Goal: Information Seeking & Learning: Learn about a topic

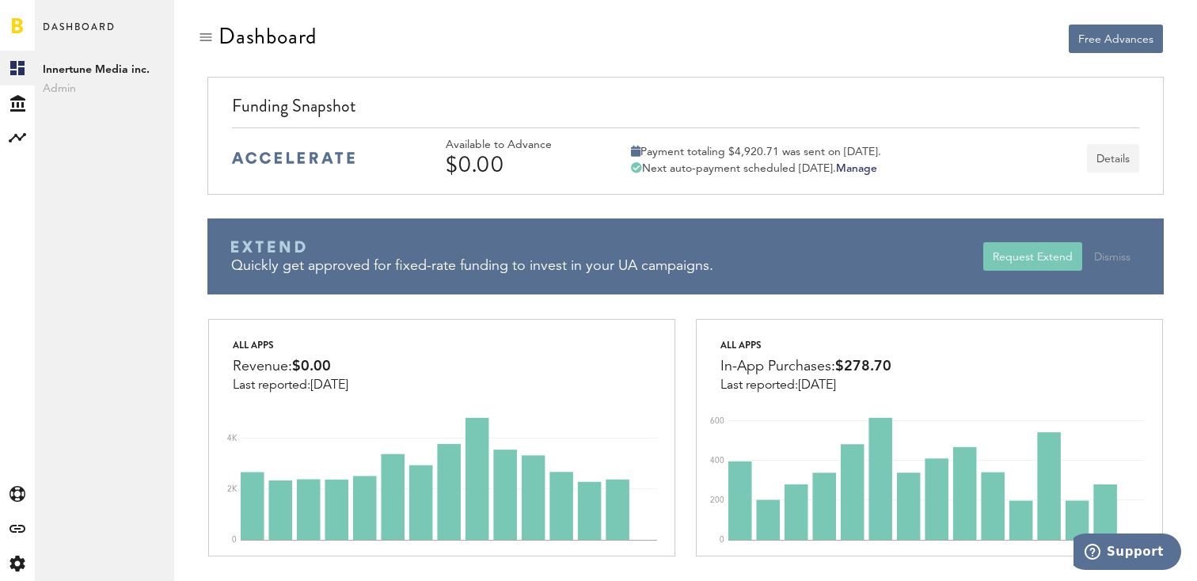
click at [1124, 161] on button "Details" at bounding box center [1113, 158] width 52 height 29
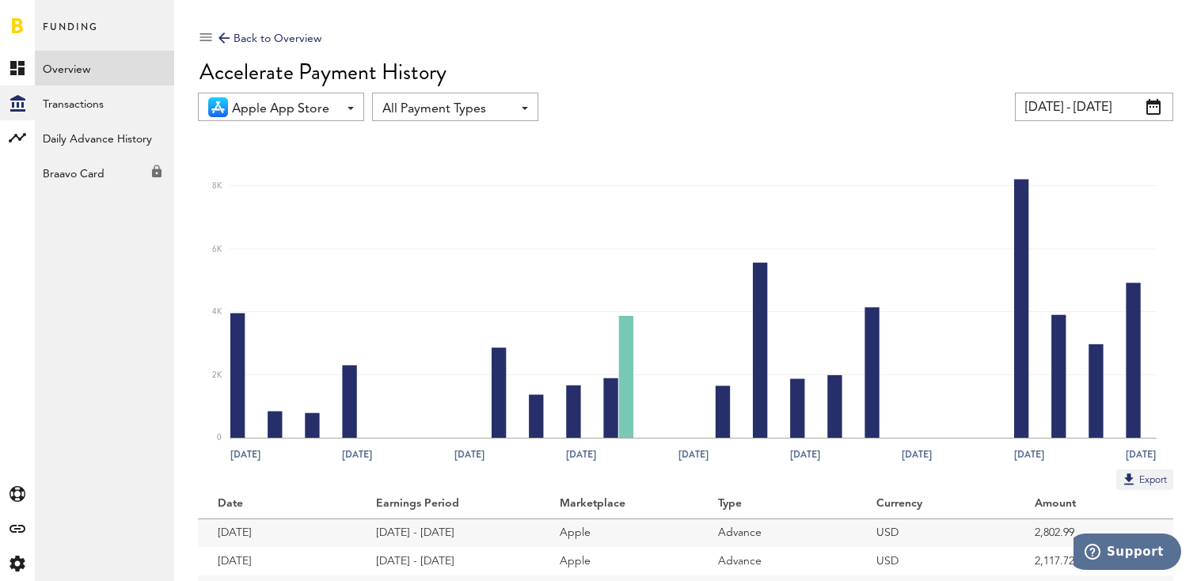
click at [81, 75] on link "Overview" at bounding box center [104, 68] width 139 height 35
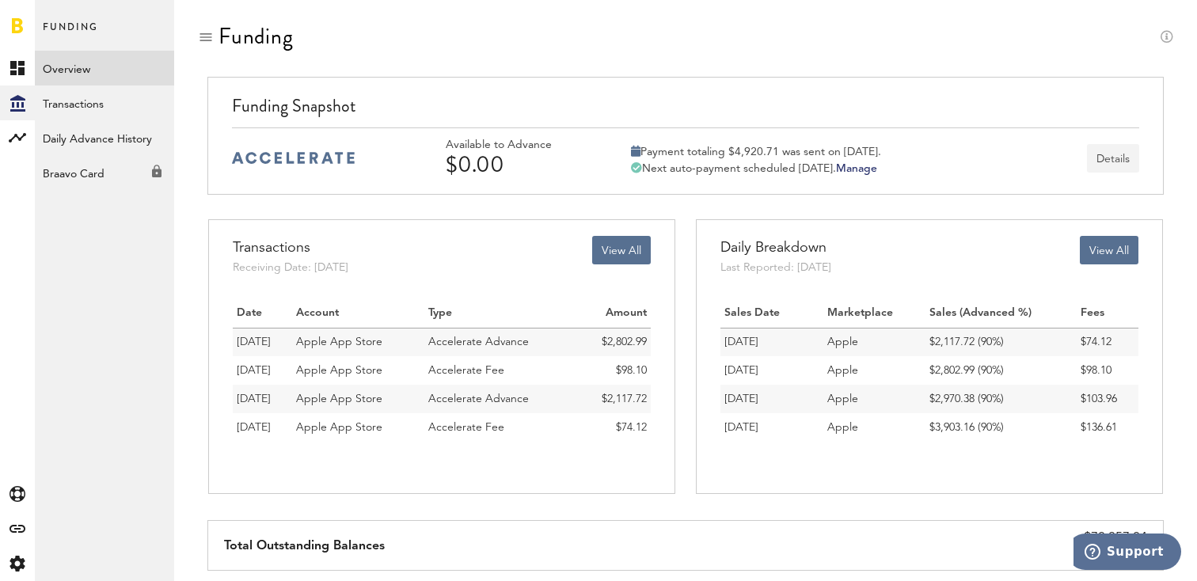
click at [1108, 160] on button "Details" at bounding box center [1113, 158] width 52 height 29
